Goal: Task Accomplishment & Management: Complete application form

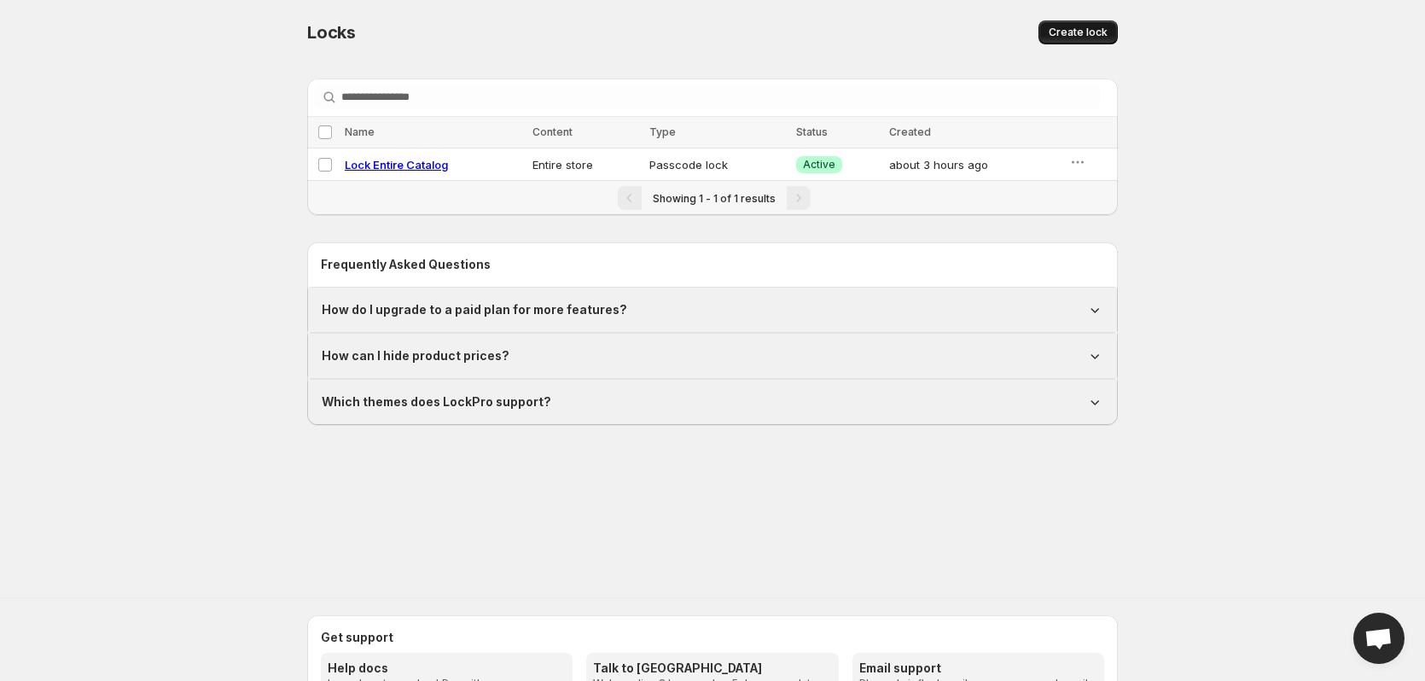
click at [1084, 31] on span "Create lock" at bounding box center [1078, 33] width 59 height 14
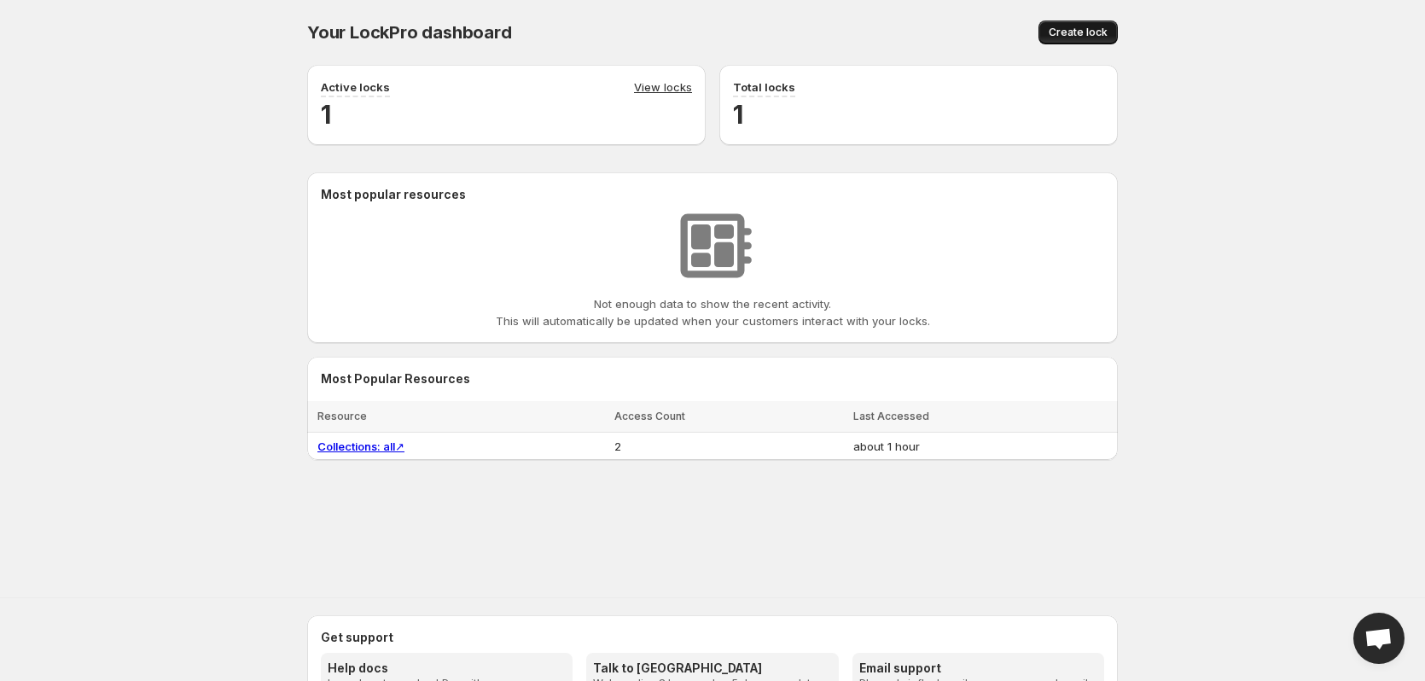
click at [1055, 27] on span "Create lock" at bounding box center [1078, 33] width 59 height 14
select select "******"
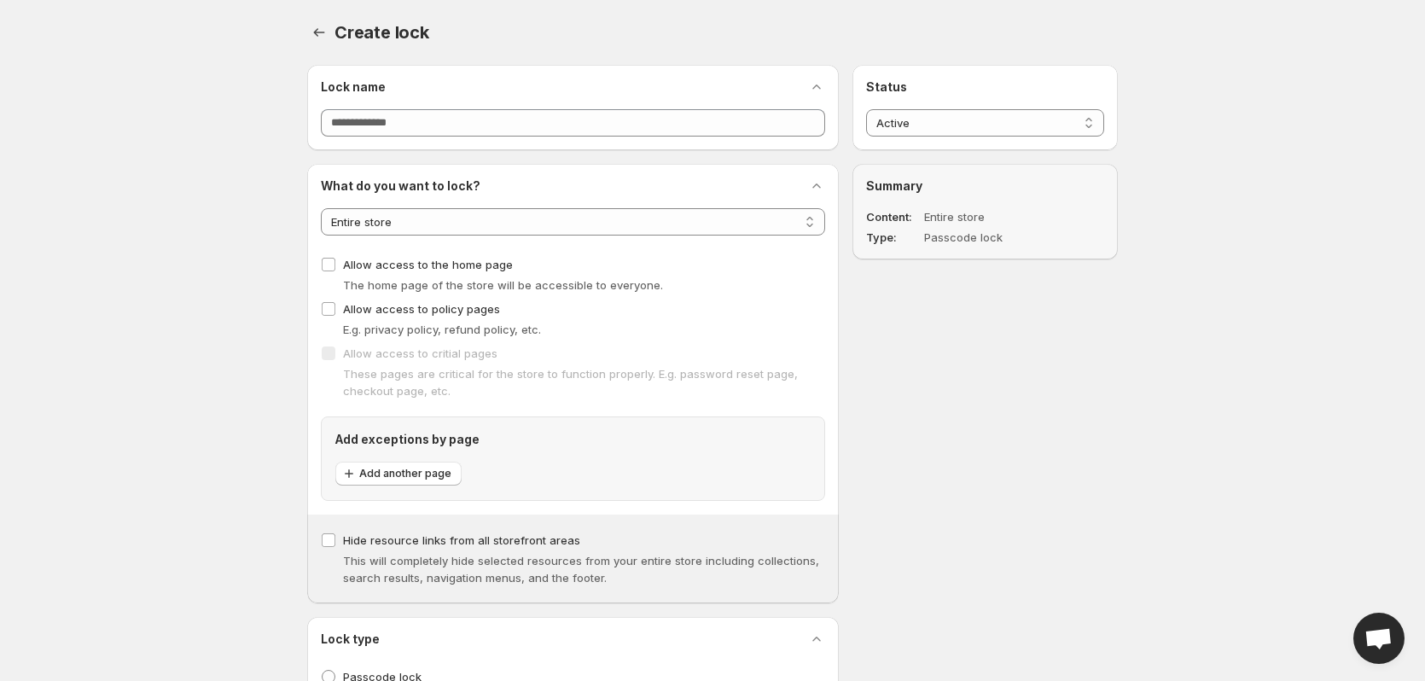
drag, startPoint x: 17, startPoint y: 235, endPoint x: 140, endPoint y: 154, distance: 147.7
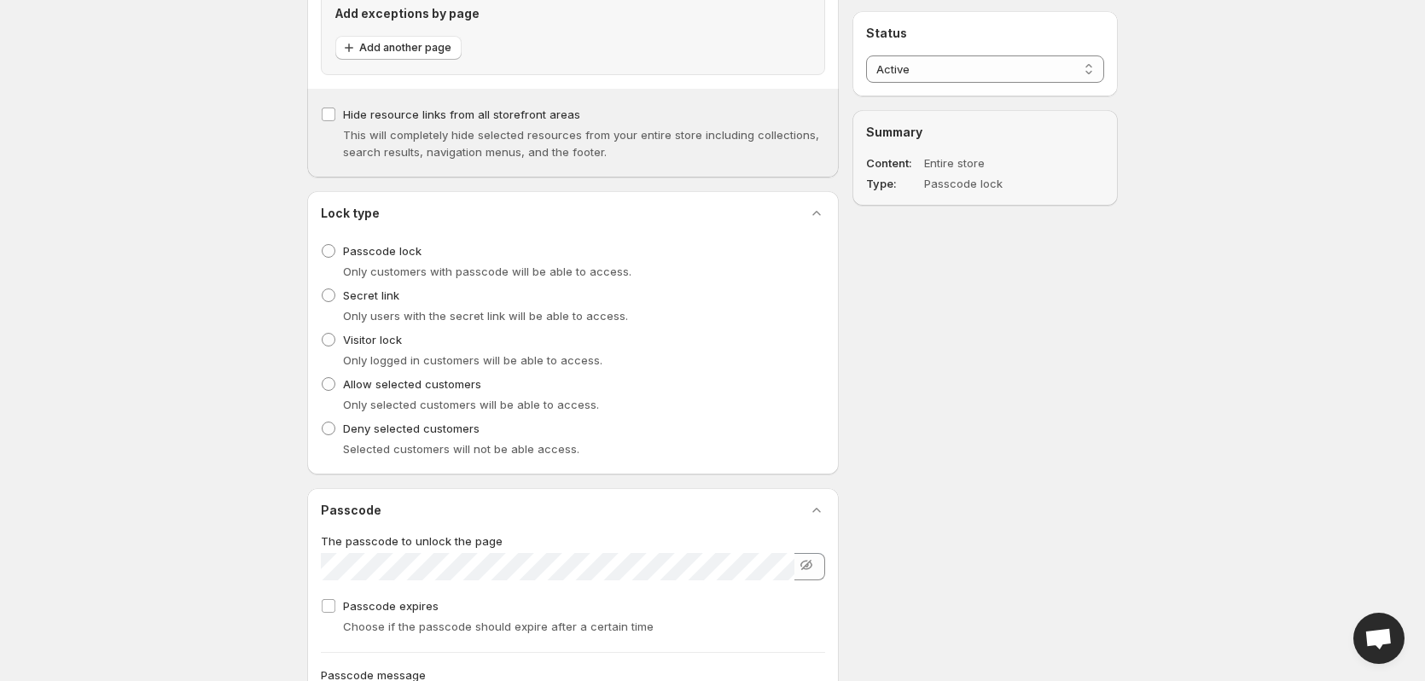
scroll to position [427, 0]
click at [361, 289] on span "Secret link" at bounding box center [371, 295] width 56 height 14
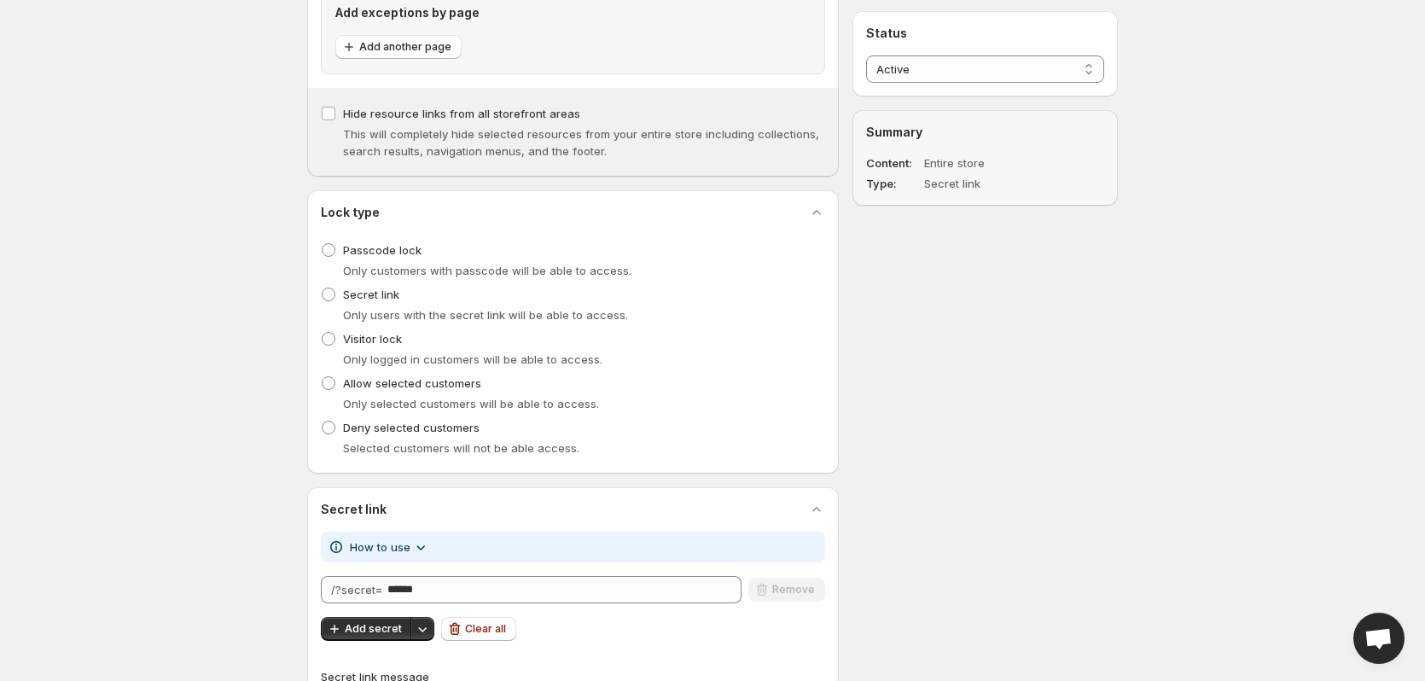
click at [360, 326] on li "Secret link Only users with the secret link will be able to access." at bounding box center [573, 304] width 504 height 44
click at [364, 346] on span "Visitor lock" at bounding box center [372, 338] width 59 height 17
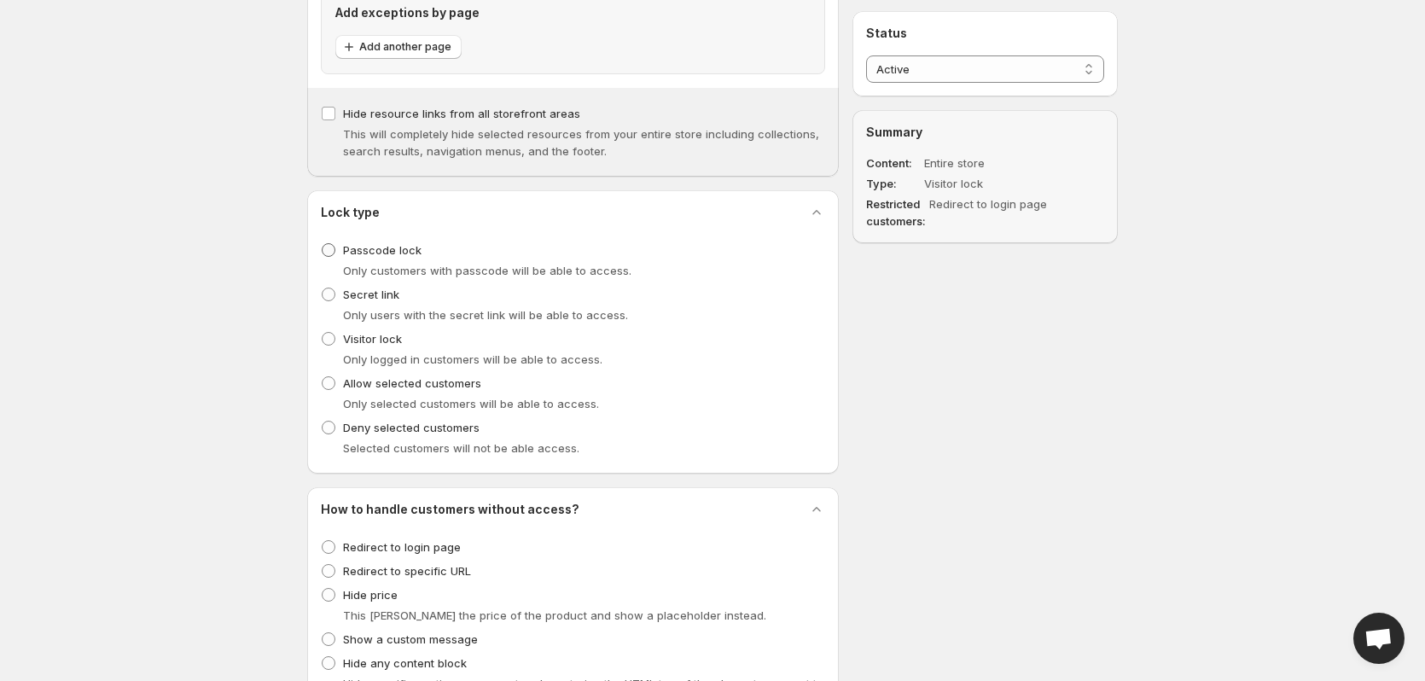
click at [367, 249] on span "Passcode lock" at bounding box center [382, 250] width 78 height 14
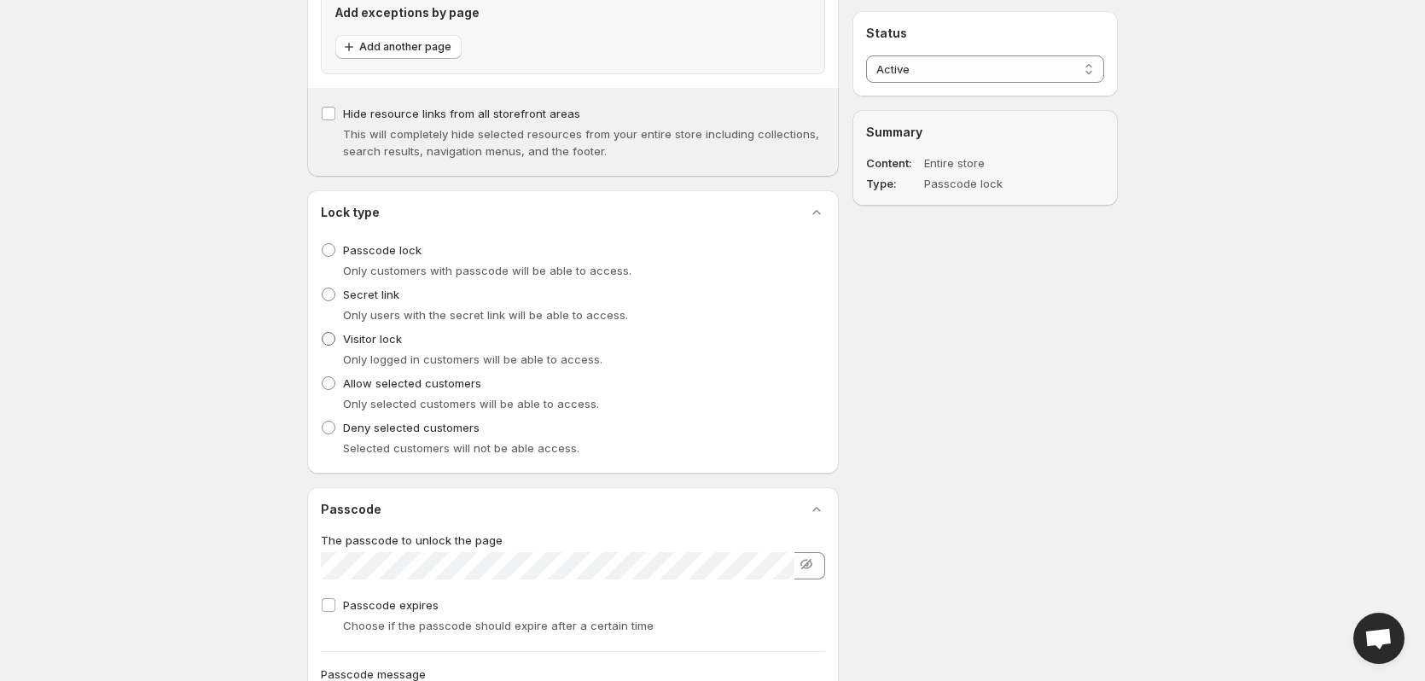
click at [378, 337] on span "Visitor lock" at bounding box center [372, 339] width 59 height 14
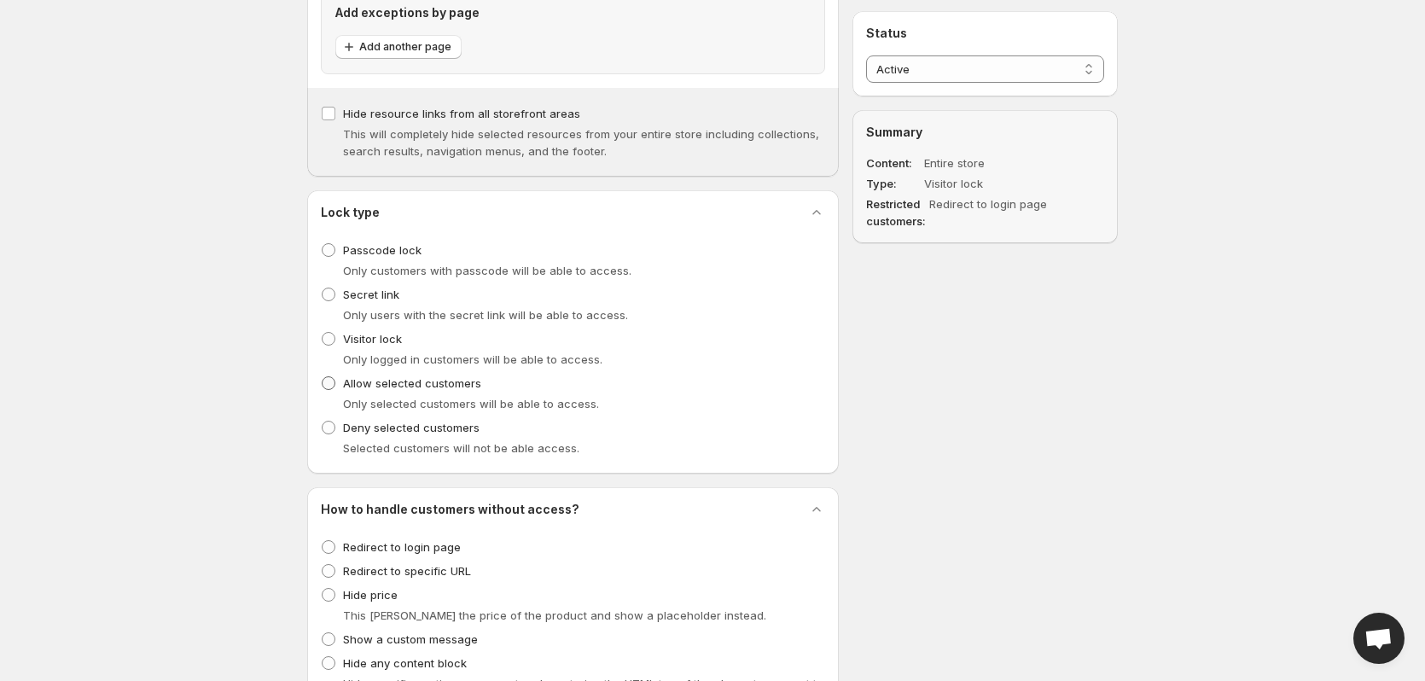
click at [400, 389] on span "Allow selected customers" at bounding box center [412, 383] width 138 height 14
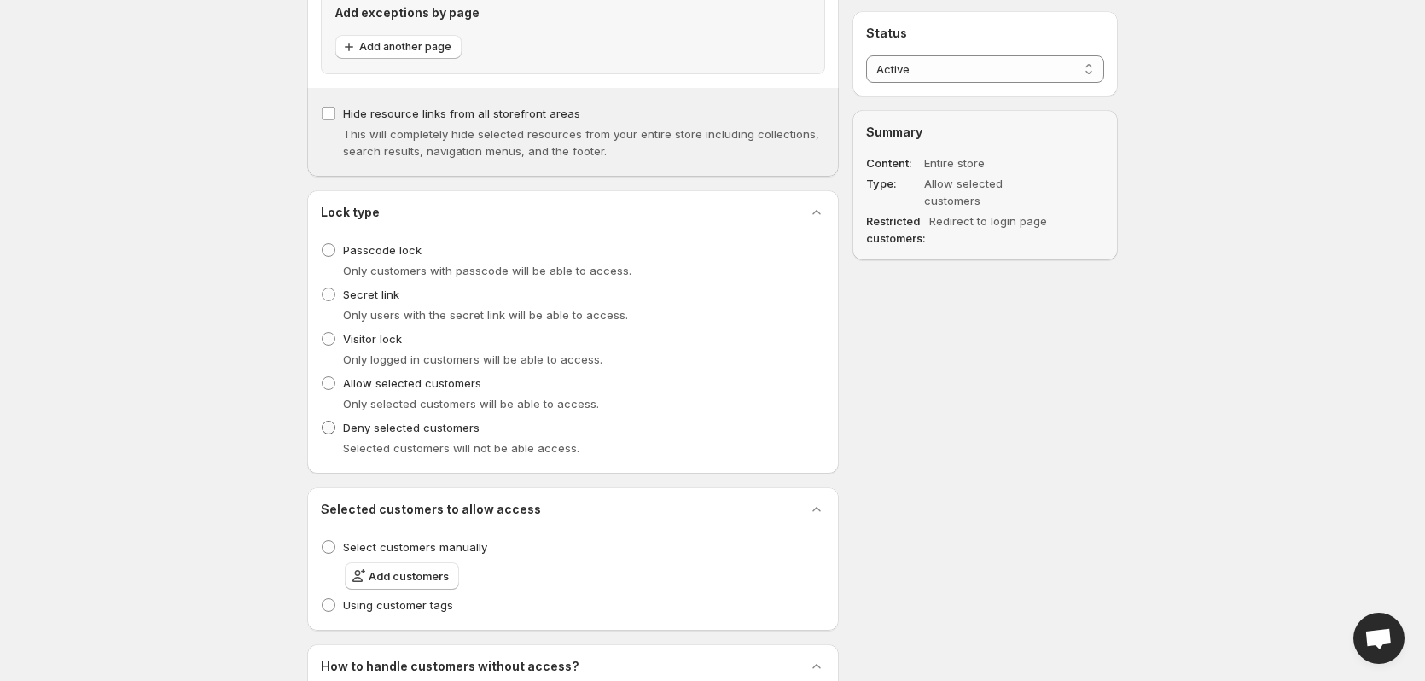
click at [406, 432] on span "Deny selected customers" at bounding box center [411, 428] width 137 height 14
click at [415, 383] on span "Allow selected customers" at bounding box center [412, 383] width 138 height 14
click at [383, 338] on span "Visitor lock" at bounding box center [372, 339] width 59 height 14
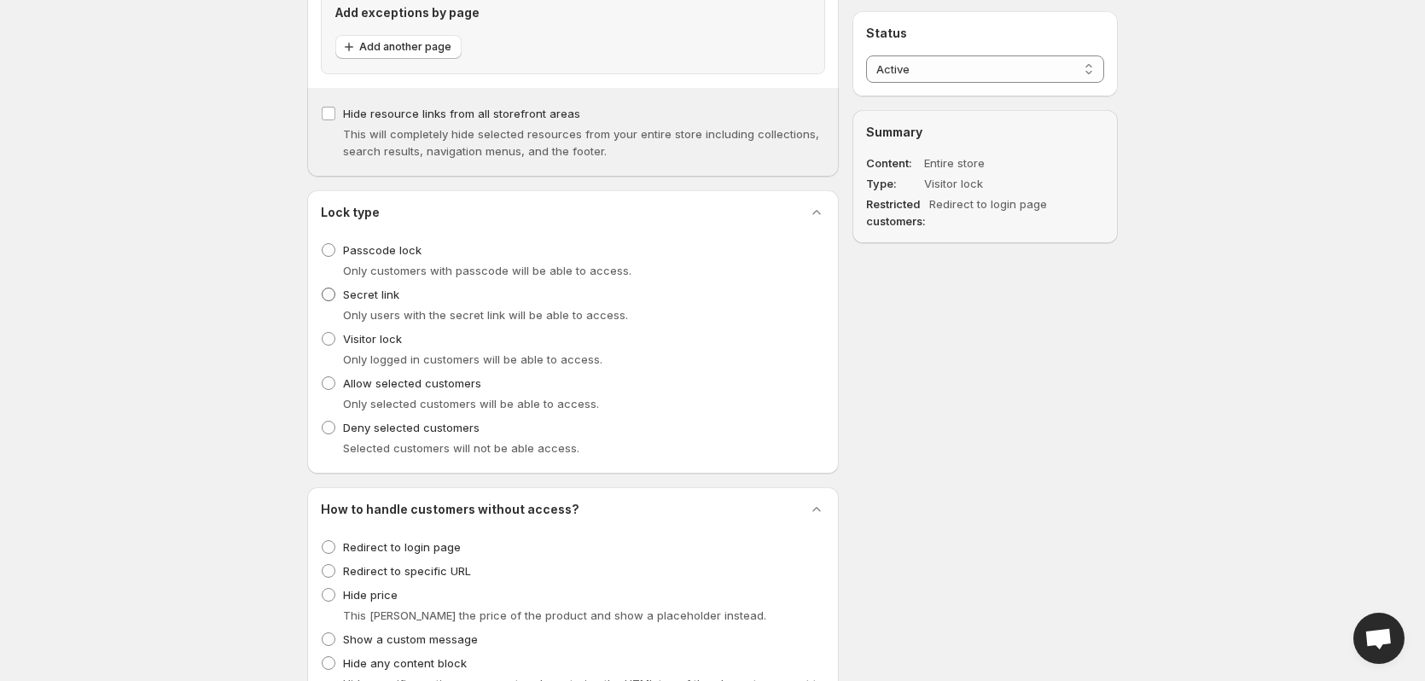
click at [373, 282] on label "Secret link" at bounding box center [360, 294] width 78 height 24
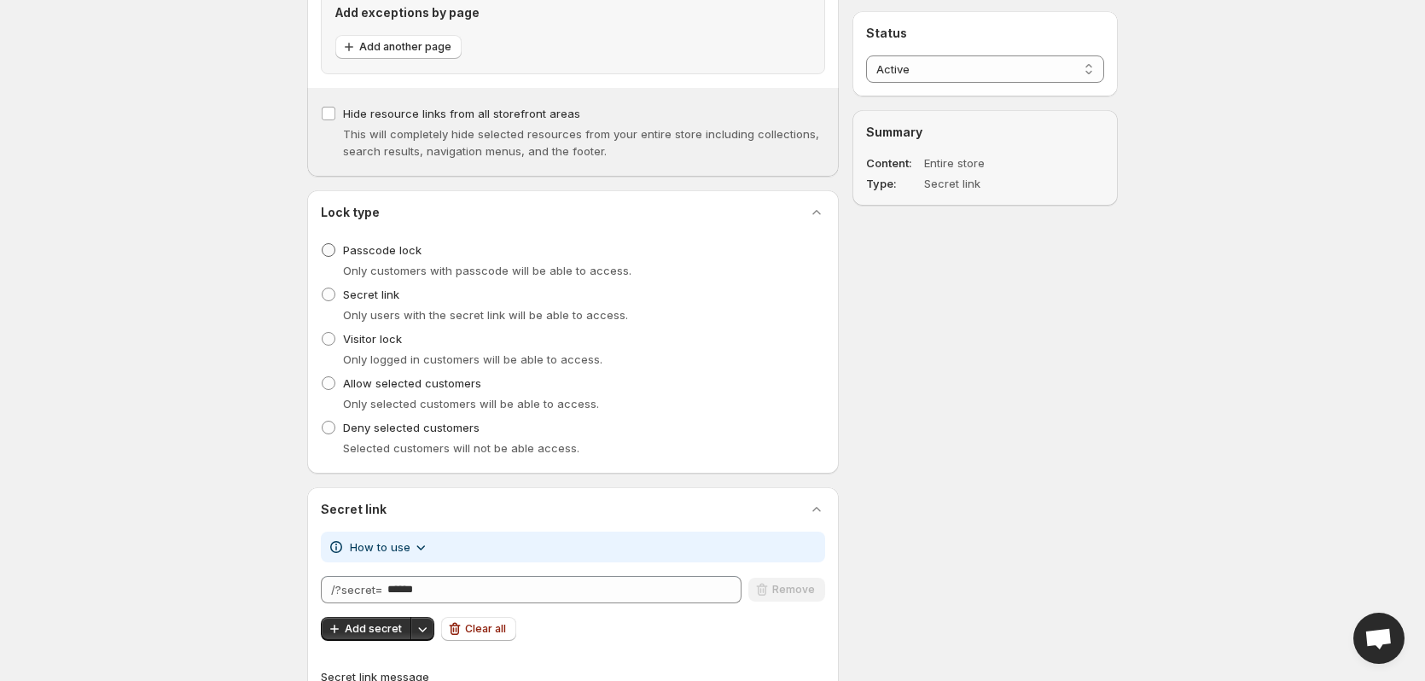
click at [386, 243] on span "Passcode lock" at bounding box center [382, 250] width 78 height 14
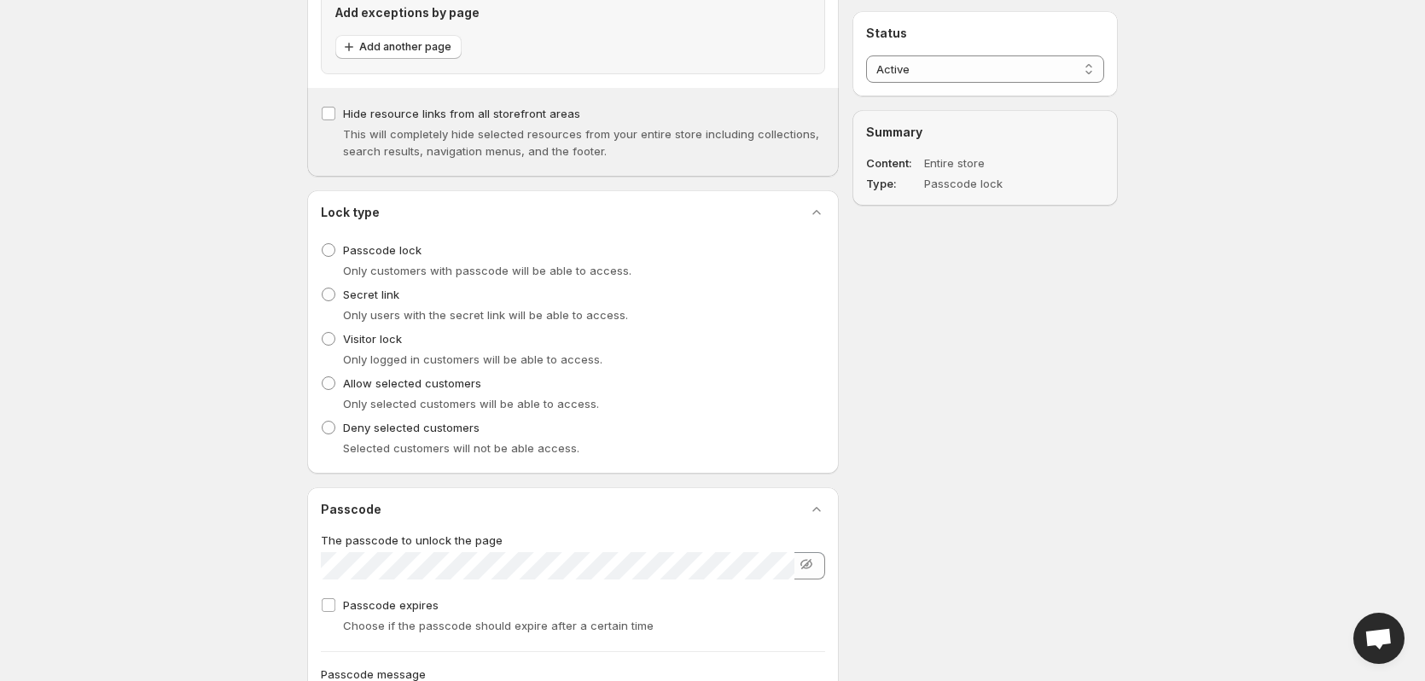
click at [374, 308] on span "Only users with the secret link will be able to access." at bounding box center [485, 315] width 285 height 14
click at [376, 300] on span "Secret link" at bounding box center [371, 295] width 56 height 14
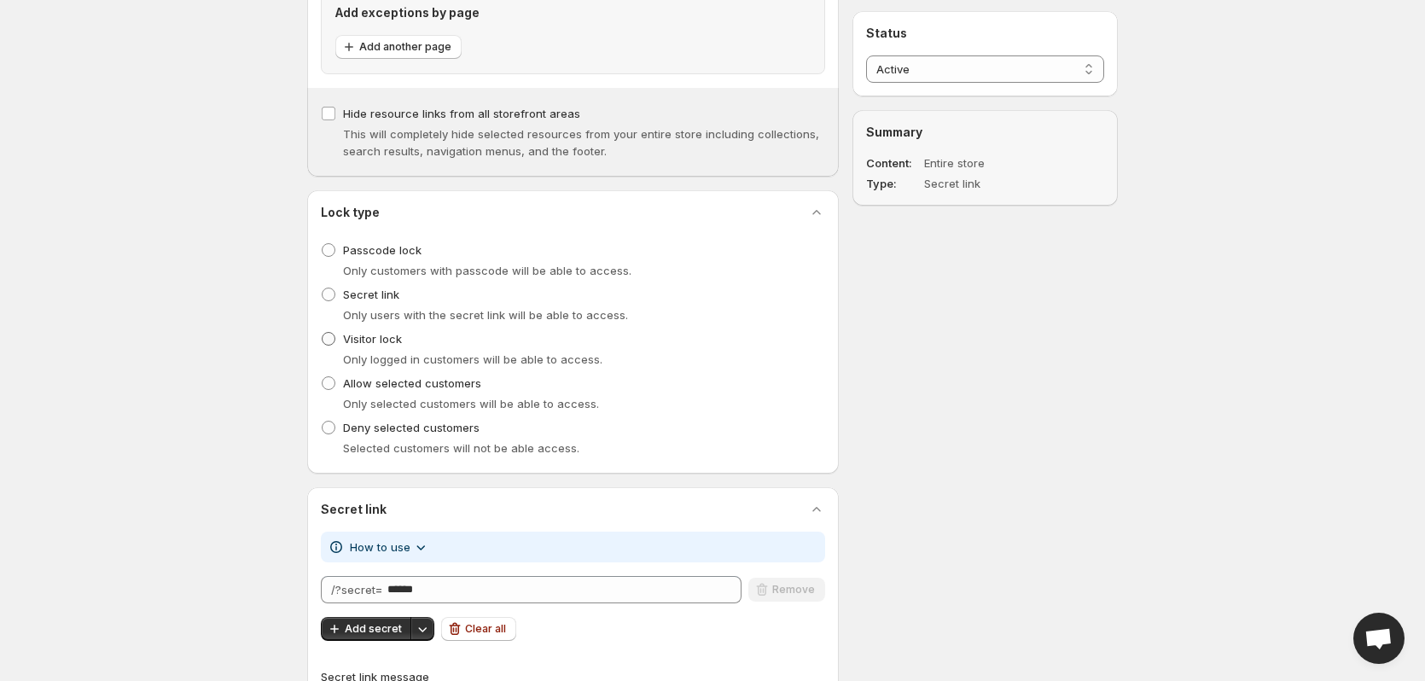
click at [369, 331] on span "Visitor lock" at bounding box center [372, 338] width 59 height 17
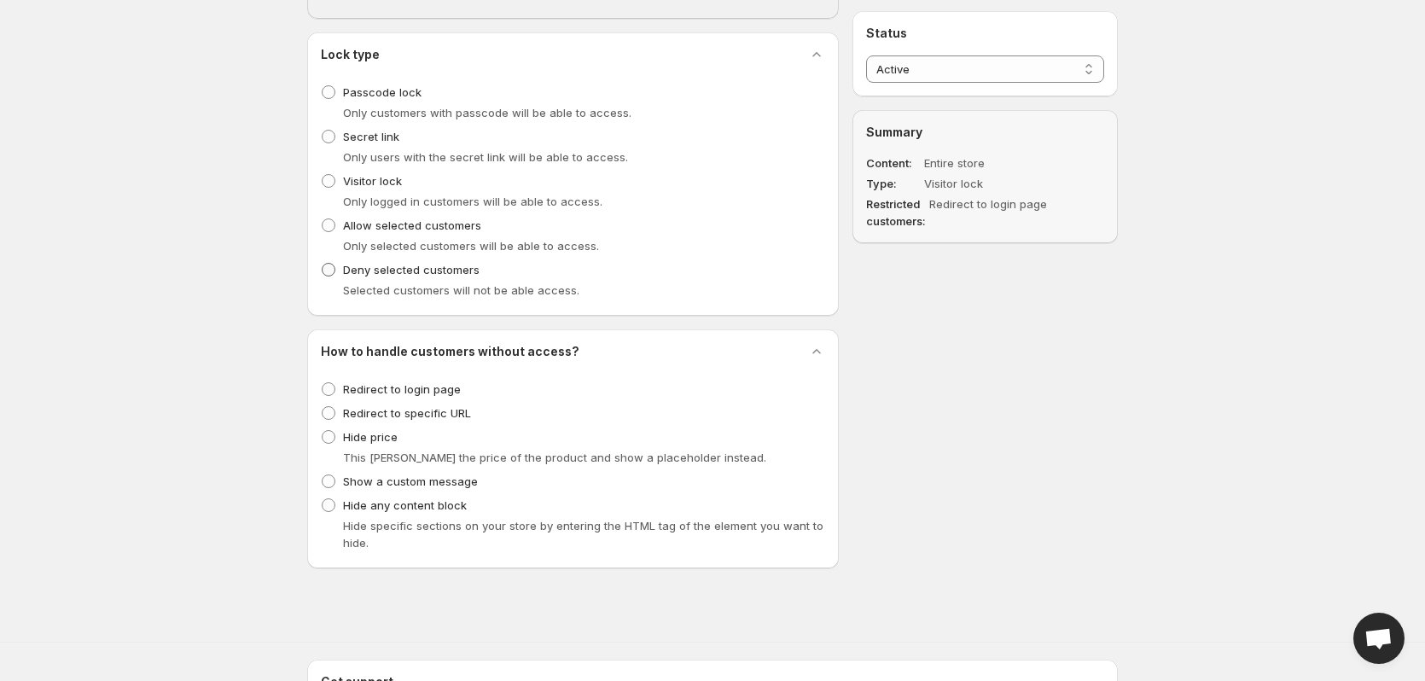
scroll to position [597, 0]
